Goal: Transaction & Acquisition: Download file/media

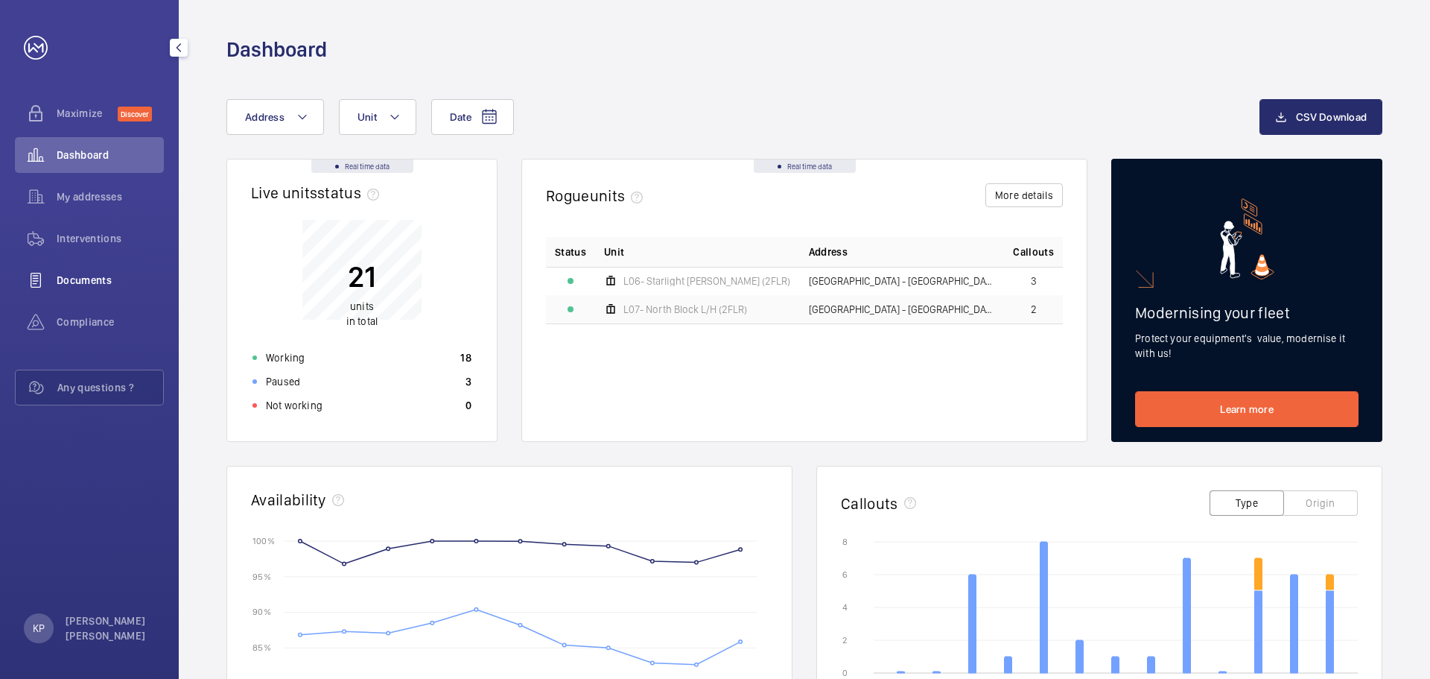
click at [86, 282] on span "Documents" at bounding box center [110, 280] width 107 height 15
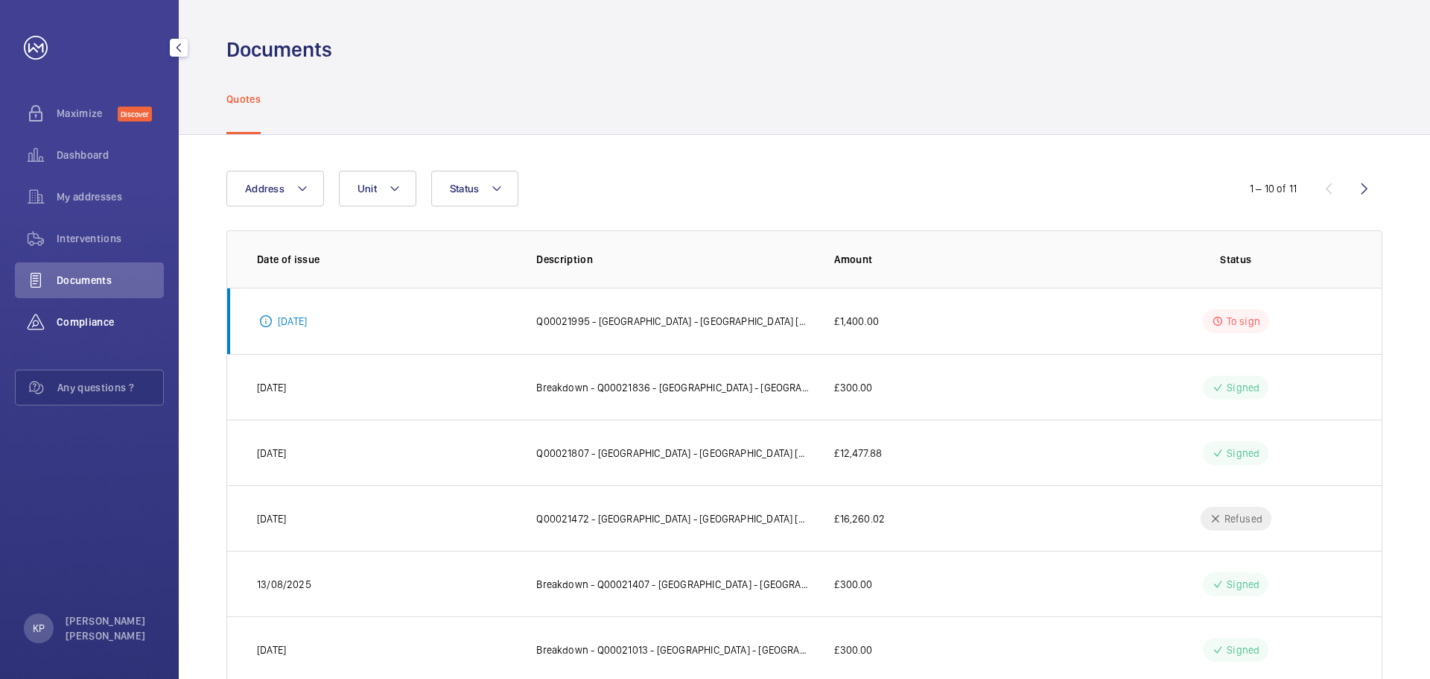
click at [90, 325] on span "Compliance" at bounding box center [110, 321] width 107 height 15
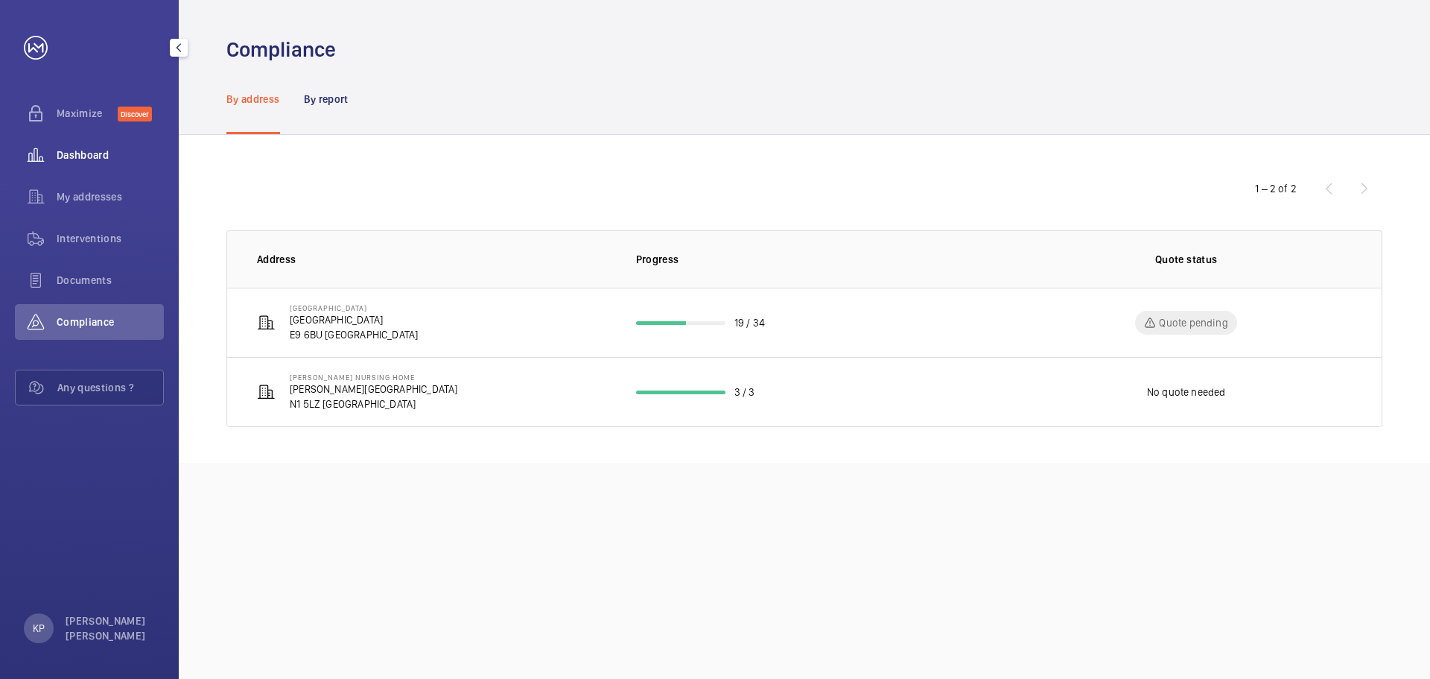
click at [101, 162] on span "Dashboard" at bounding box center [110, 155] width 107 height 15
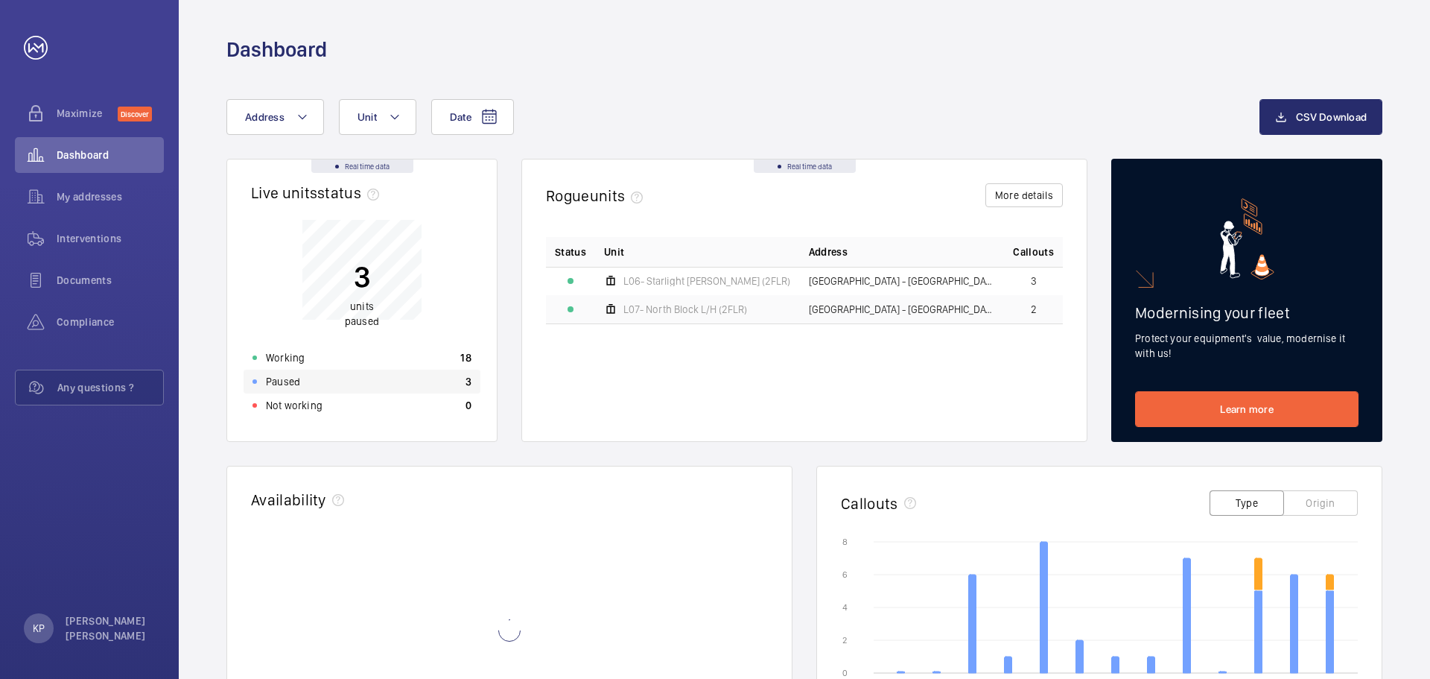
click at [321, 374] on div "Paused 3" at bounding box center [362, 381] width 237 height 24
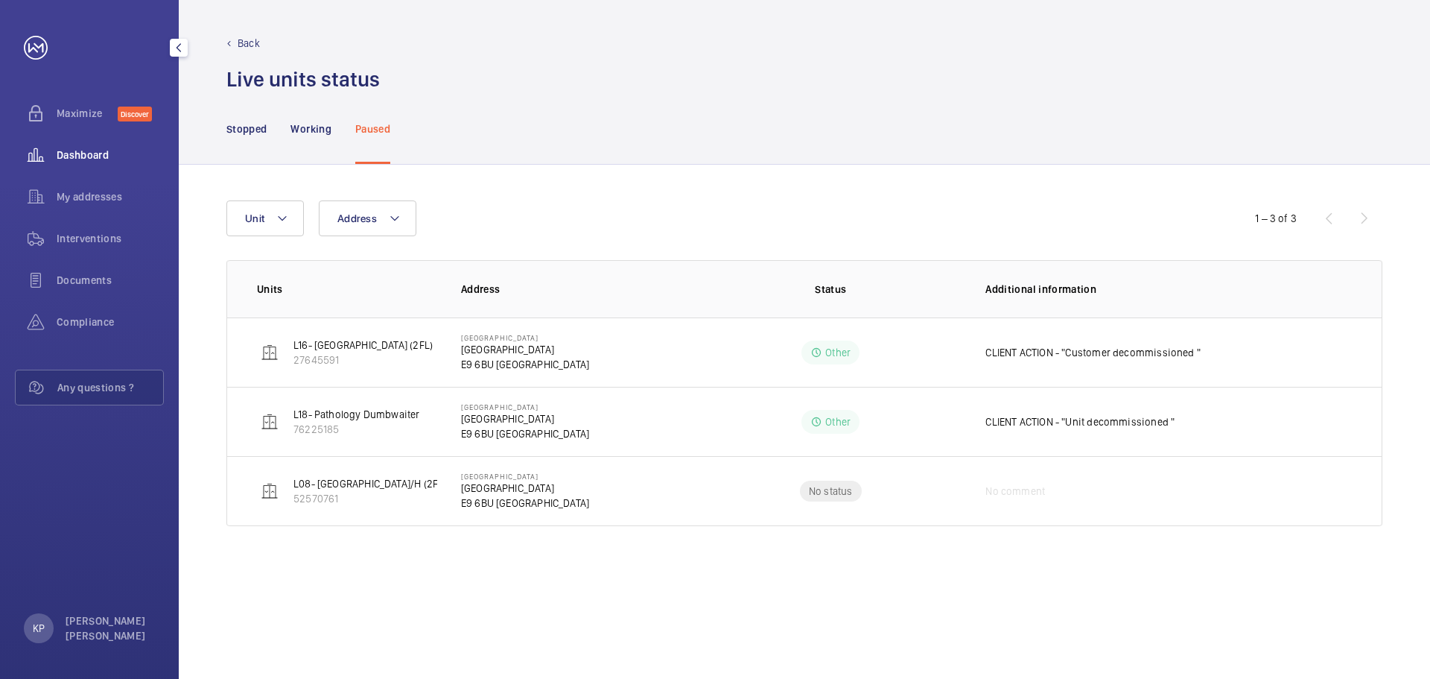
click at [93, 148] on span "Dashboard" at bounding box center [110, 155] width 107 height 15
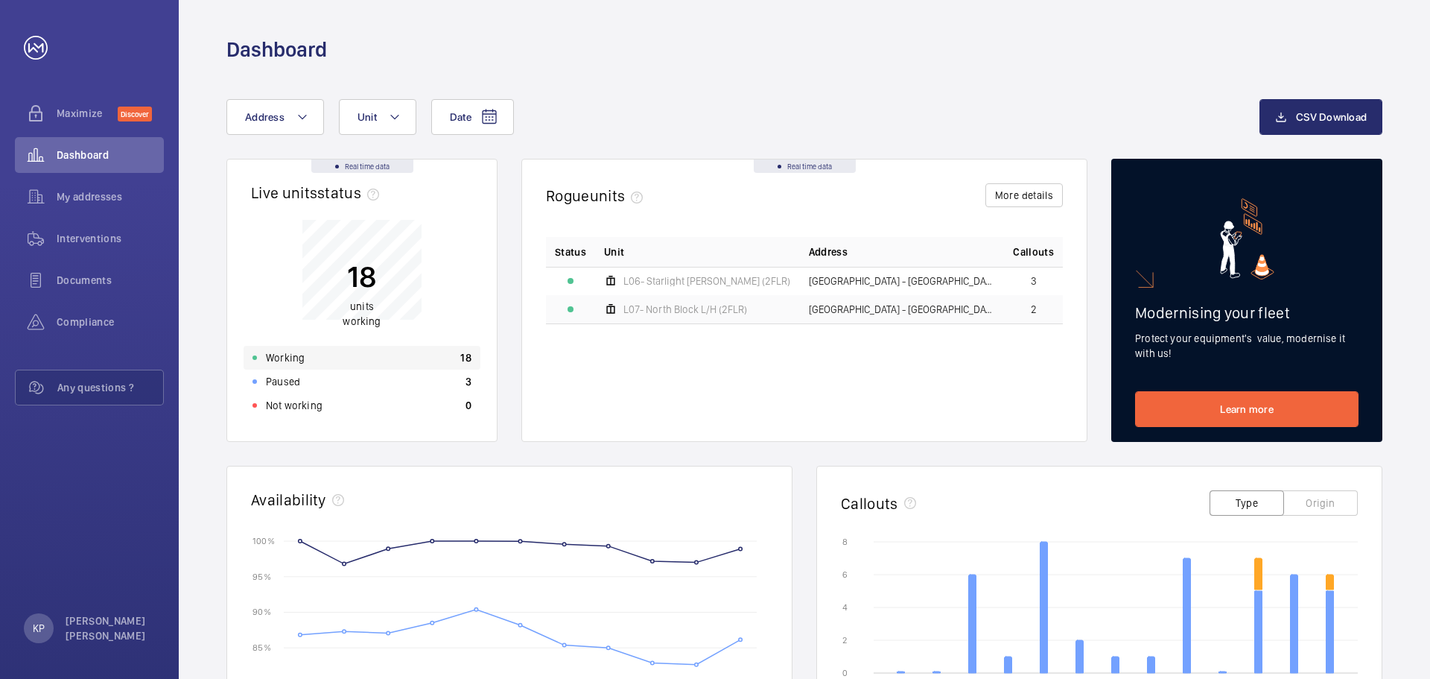
click at [301, 360] on p "Working" at bounding box center [285, 357] width 39 height 15
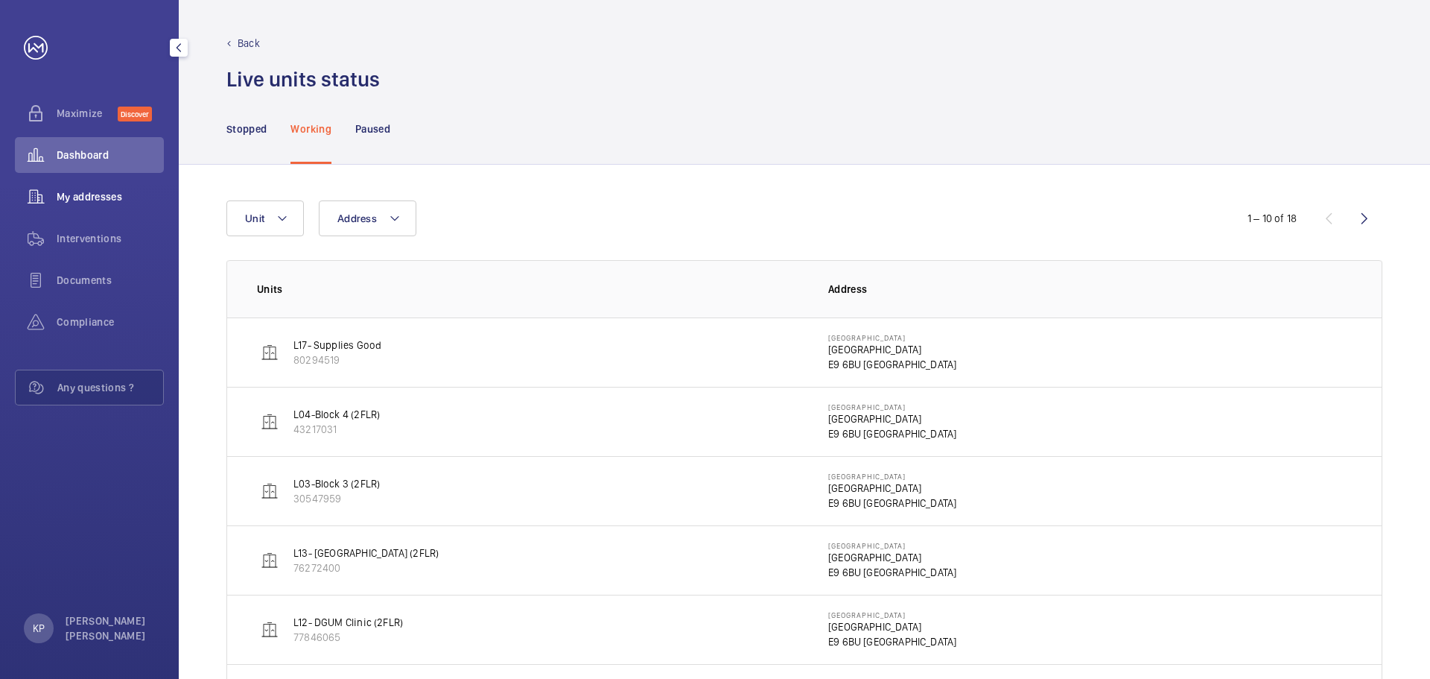
click at [94, 199] on span "My addresses" at bounding box center [110, 196] width 107 height 15
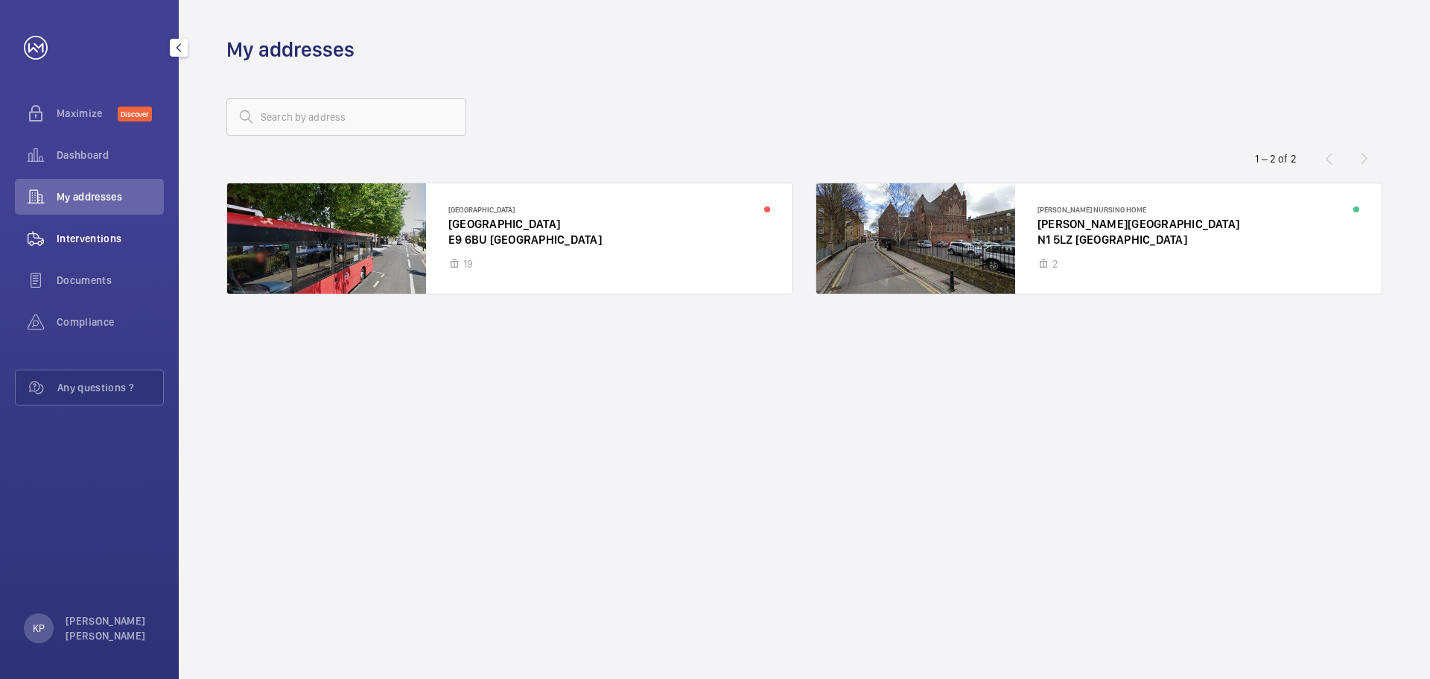
click at [83, 237] on span "Interventions" at bounding box center [110, 238] width 107 height 15
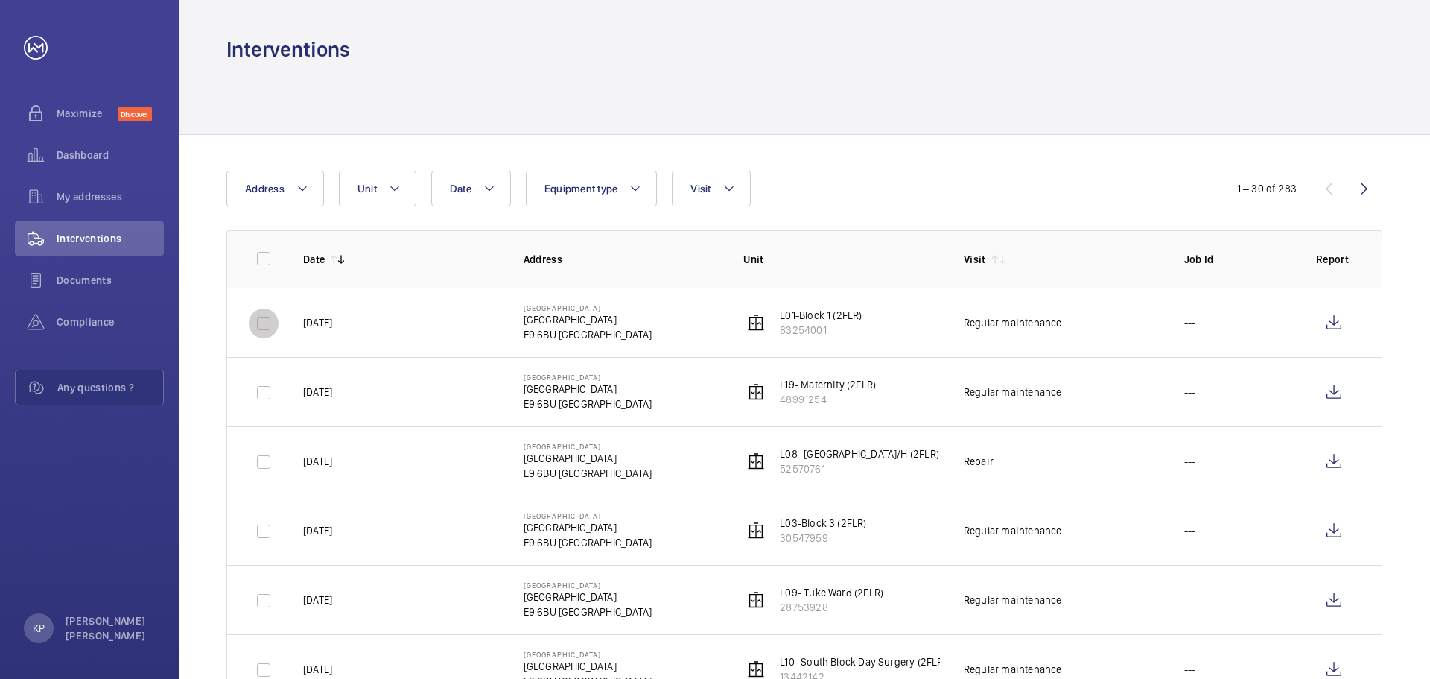
click at [270, 323] on input "checkbox" at bounding box center [264, 323] width 30 height 30
checkbox input "true"
click at [269, 391] on input "checkbox" at bounding box center [264, 393] width 30 height 30
checkbox input "true"
click at [1349, 195] on button "Download 2 reports" at bounding box center [1321, 189] width 124 height 36
